Goal: Information Seeking & Learning: Learn about a topic

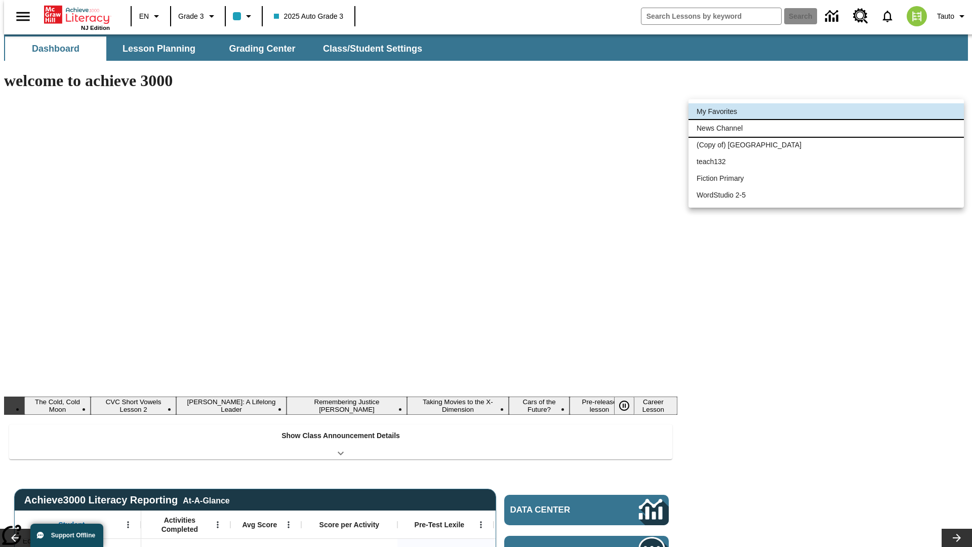
click at [827, 128] on li "News Channel" at bounding box center [827, 128] width 276 height 17
type input "120"
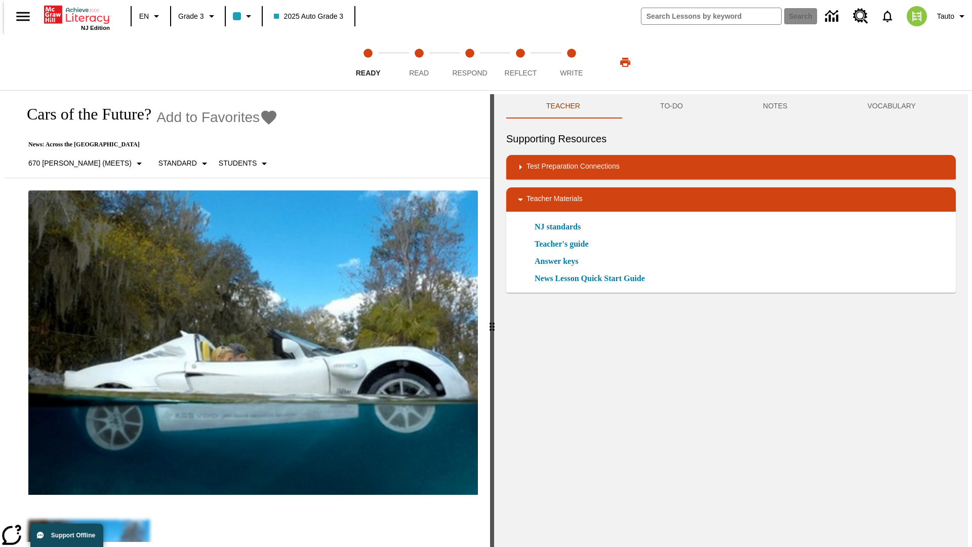
click at [261, 118] on icon "Add to Favorites - Cars of the Future?" at bounding box center [268, 117] width 15 height 14
